Goal: Communication & Community: Answer question/provide support

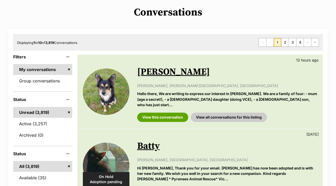
scroll to position [73, 0]
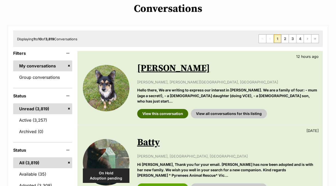
click at [159, 109] on link "View this conversation" at bounding box center [162, 113] width 51 height 9
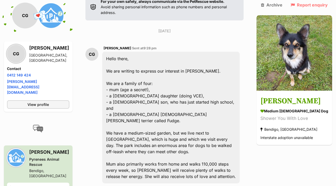
scroll to position [146, 0]
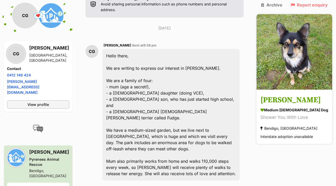
click at [290, 94] on h3 "[PERSON_NAME]" at bounding box center [294, 100] width 68 height 12
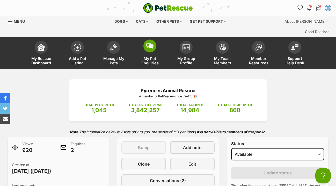
click at [153, 40] on span at bounding box center [149, 46] width 13 height 13
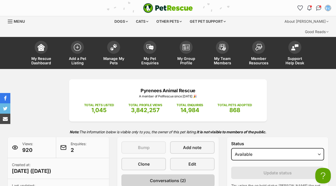
click at [158, 178] on span "Conversations (2)" at bounding box center [168, 181] width 36 height 6
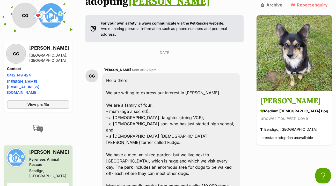
scroll to position [121, 0]
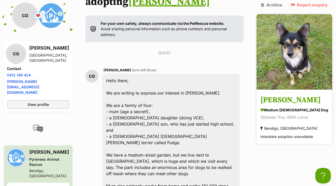
click at [290, 94] on h3 "Sadie" at bounding box center [294, 100] width 68 height 12
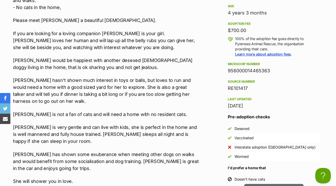
scroll to position [535, 0]
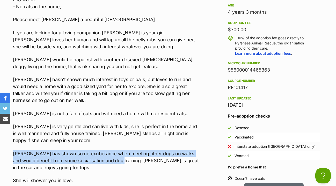
drag, startPoint x: 13, startPoint y: 136, endPoint x: 116, endPoint y: 144, distance: 102.8
click at [116, 150] on p "Sadie has shown some exuberance when meeting other dogs on walks and would bene…" at bounding box center [106, 160] width 187 height 21
copy p "Sadie has shown some exuberance when meeting other dogs on walks and would bene…"
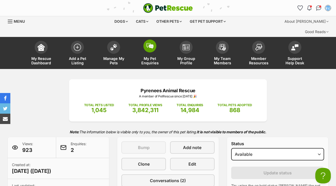
scroll to position [0, 0]
click at [149, 43] on img at bounding box center [149, 46] width 7 height 6
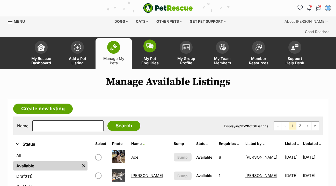
click at [152, 43] on img at bounding box center [149, 46] width 7 height 6
